Goal: Task Accomplishment & Management: Complete application form

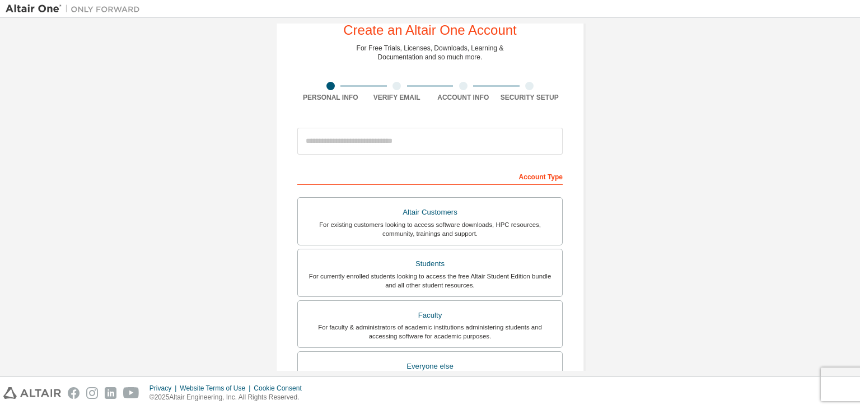
scroll to position [34, 0]
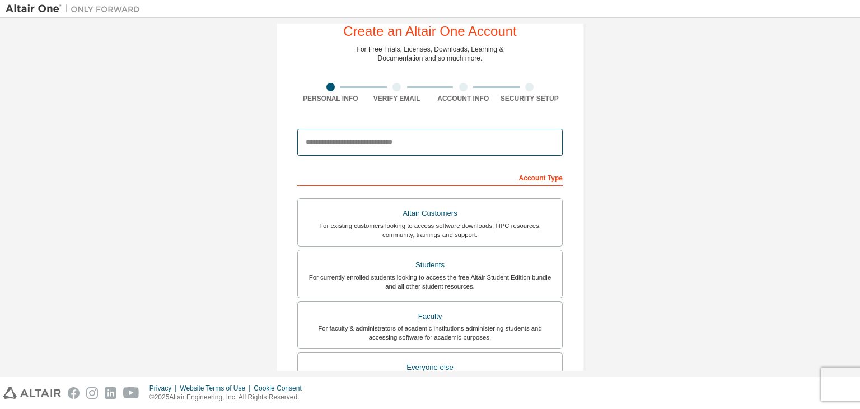
click at [437, 139] on input "email" at bounding box center [429, 142] width 265 height 27
type input "**********"
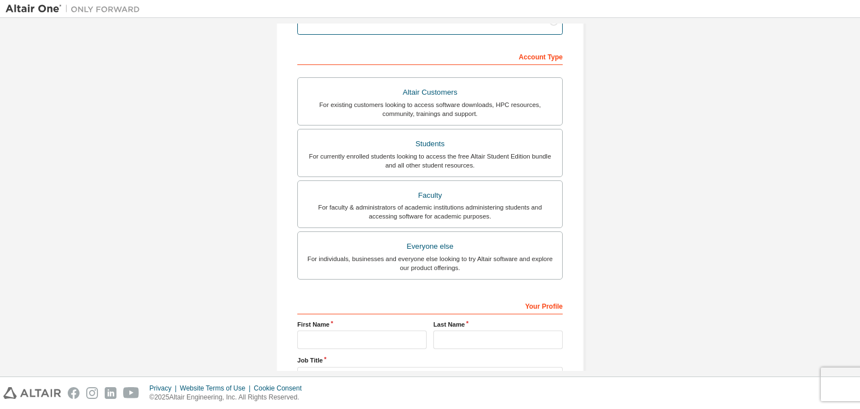
scroll to position [157, 0]
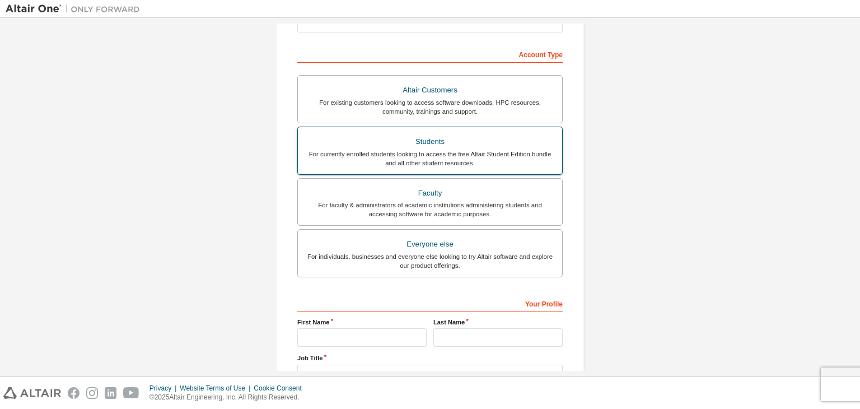
click at [448, 153] on div "For currently enrolled students looking to access the free Altair Student Editi…" at bounding box center [430, 159] width 251 height 18
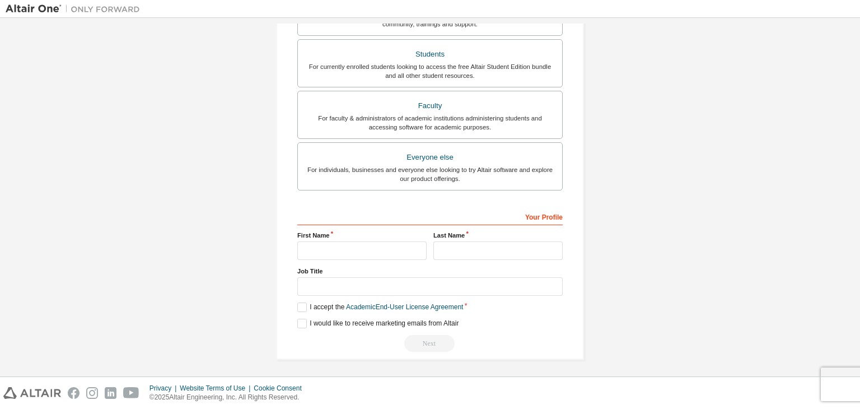
scroll to position [272, 0]
click at [355, 249] on input "text" at bounding box center [361, 251] width 129 height 18
type input "********"
click at [445, 248] on input "text" at bounding box center [497, 250] width 129 height 18
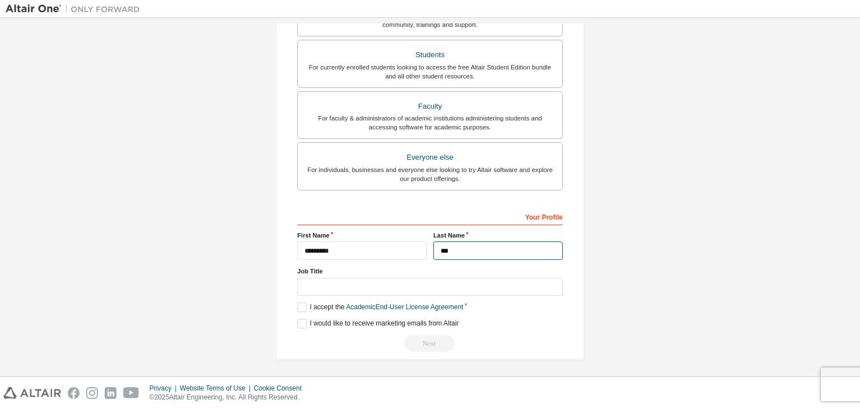
type input "***"
click at [414, 290] on input "text" at bounding box center [429, 287] width 265 height 18
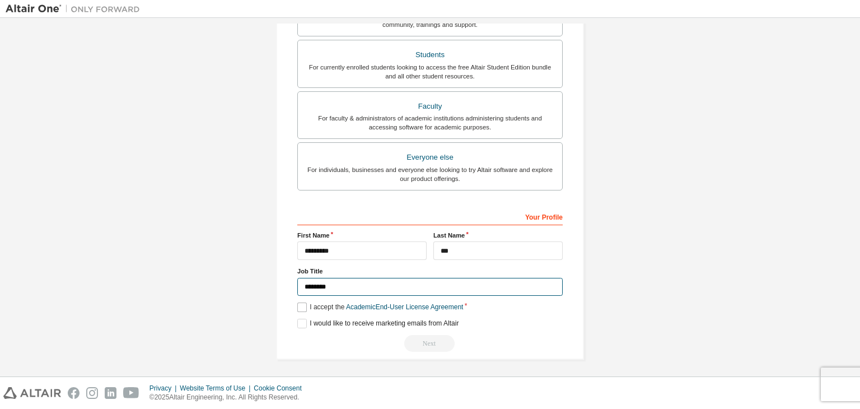
type input "*******"
click at [302, 307] on label "I accept the Academic End-User License Agreement" at bounding box center [380, 307] width 166 height 10
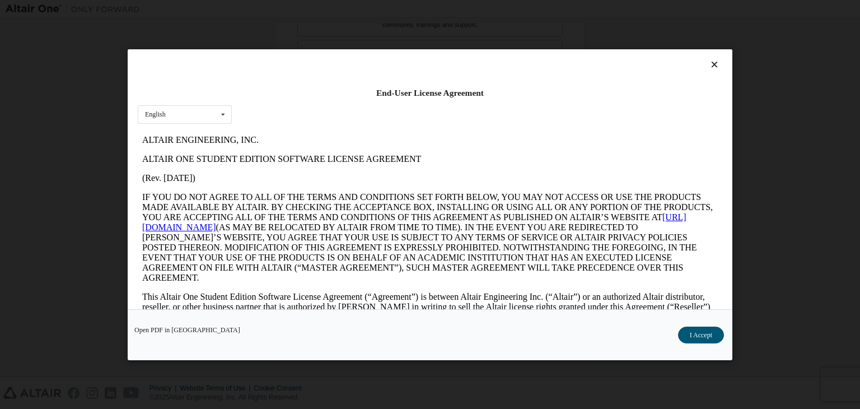
scroll to position [0, 0]
click at [684, 338] on button "I Accept" at bounding box center [701, 335] width 46 height 17
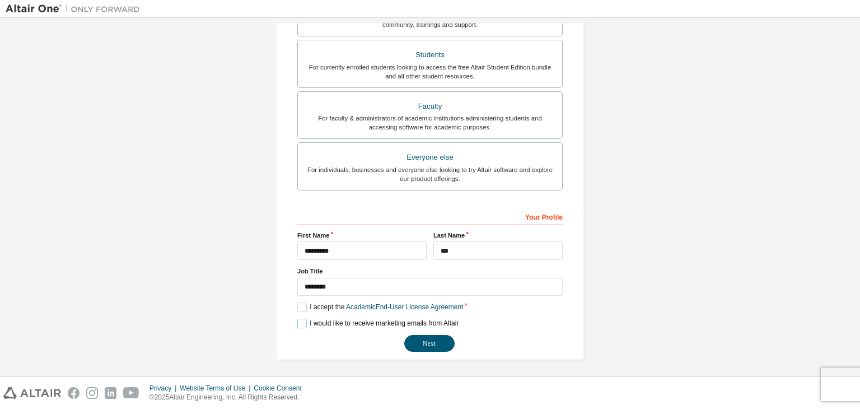
click at [301, 325] on label "I would like to receive marketing emails from Altair" at bounding box center [377, 324] width 161 height 10
click at [428, 340] on button "Next" at bounding box center [429, 343] width 50 height 17
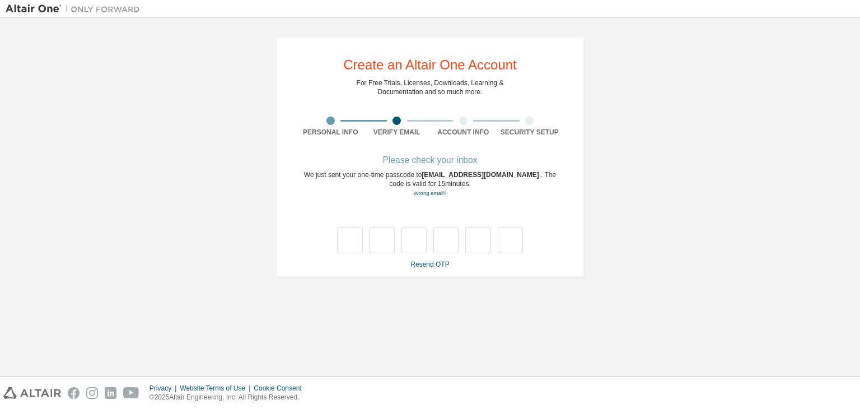
type input "*"
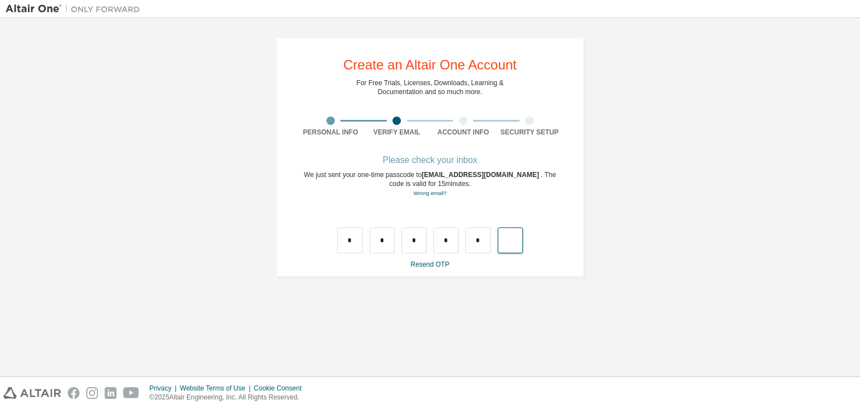
type input "*"
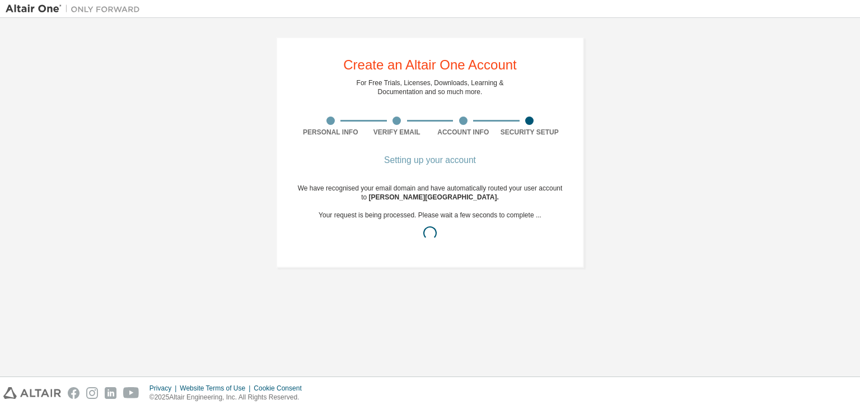
click at [485, 323] on div "Create an Altair One Account For Free Trials, Licenses, Downloads, Learning & D…" at bounding box center [430, 197] width 849 height 347
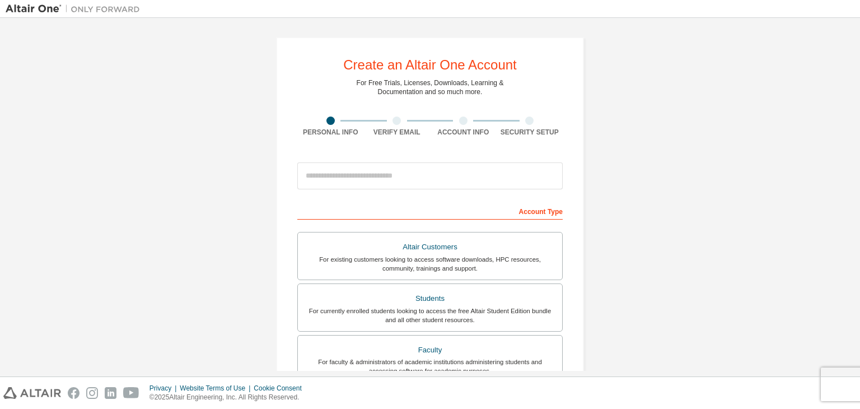
scroll to position [244, 0]
